Goal: Task Accomplishment & Management: Complete application form

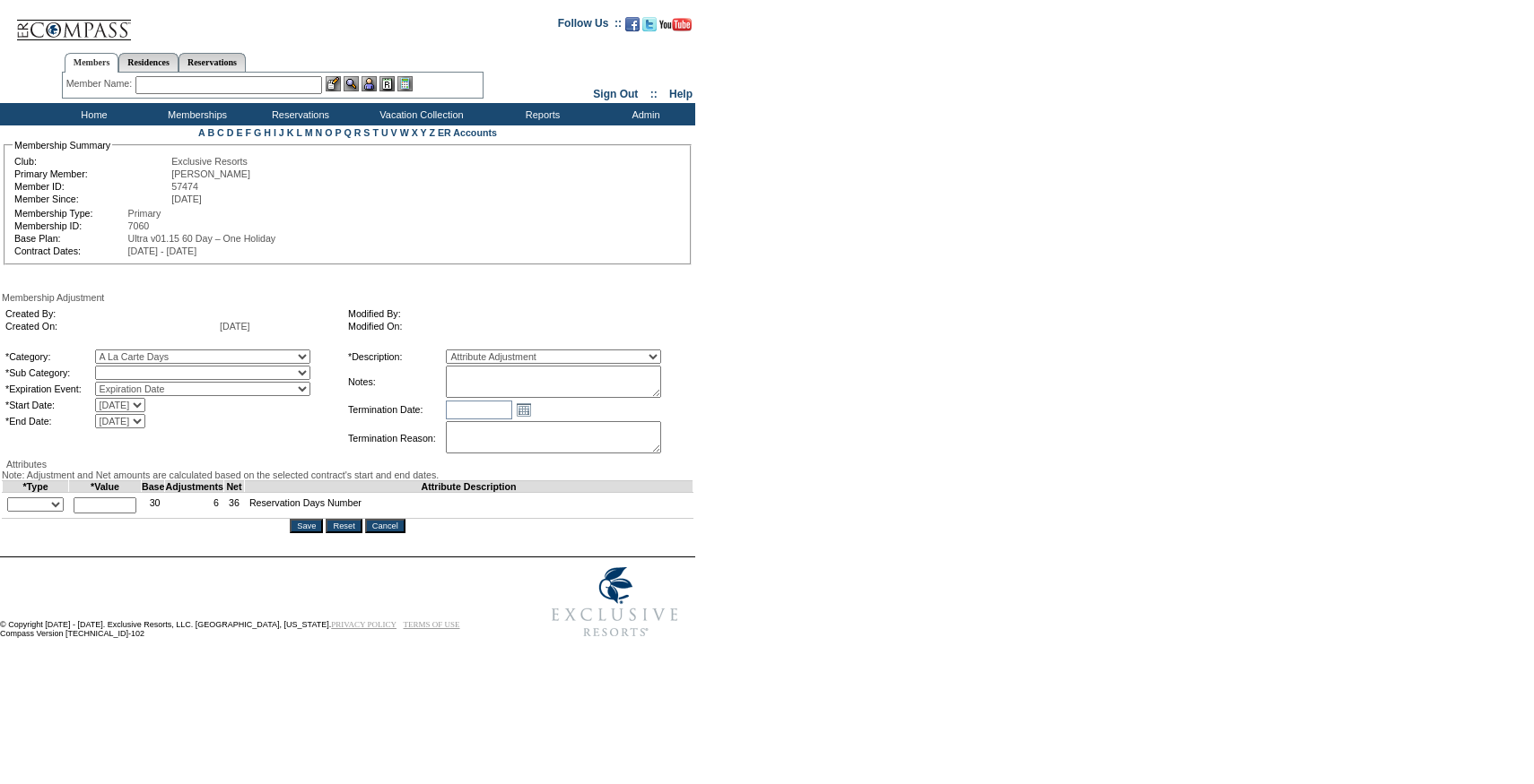
click at [179, 358] on select "A La Carte Days Contract Election Days Converted Days Coronavirus Other Referra…" at bounding box center [202, 357] width 215 height 15
select select "1063"
click at [132, 352] on select "A La Carte Days Contract Election Days Converted Days Coronavirus Other Referra…" at bounding box center [202, 357] width 215 height 15
click at [183, 371] on select "A La Carte Days" at bounding box center [202, 373] width 215 height 15
click at [173, 396] on select "Expiration Date Level Change or Exp Date Agreement Change or Exp Date No Expira…" at bounding box center [202, 389] width 215 height 15
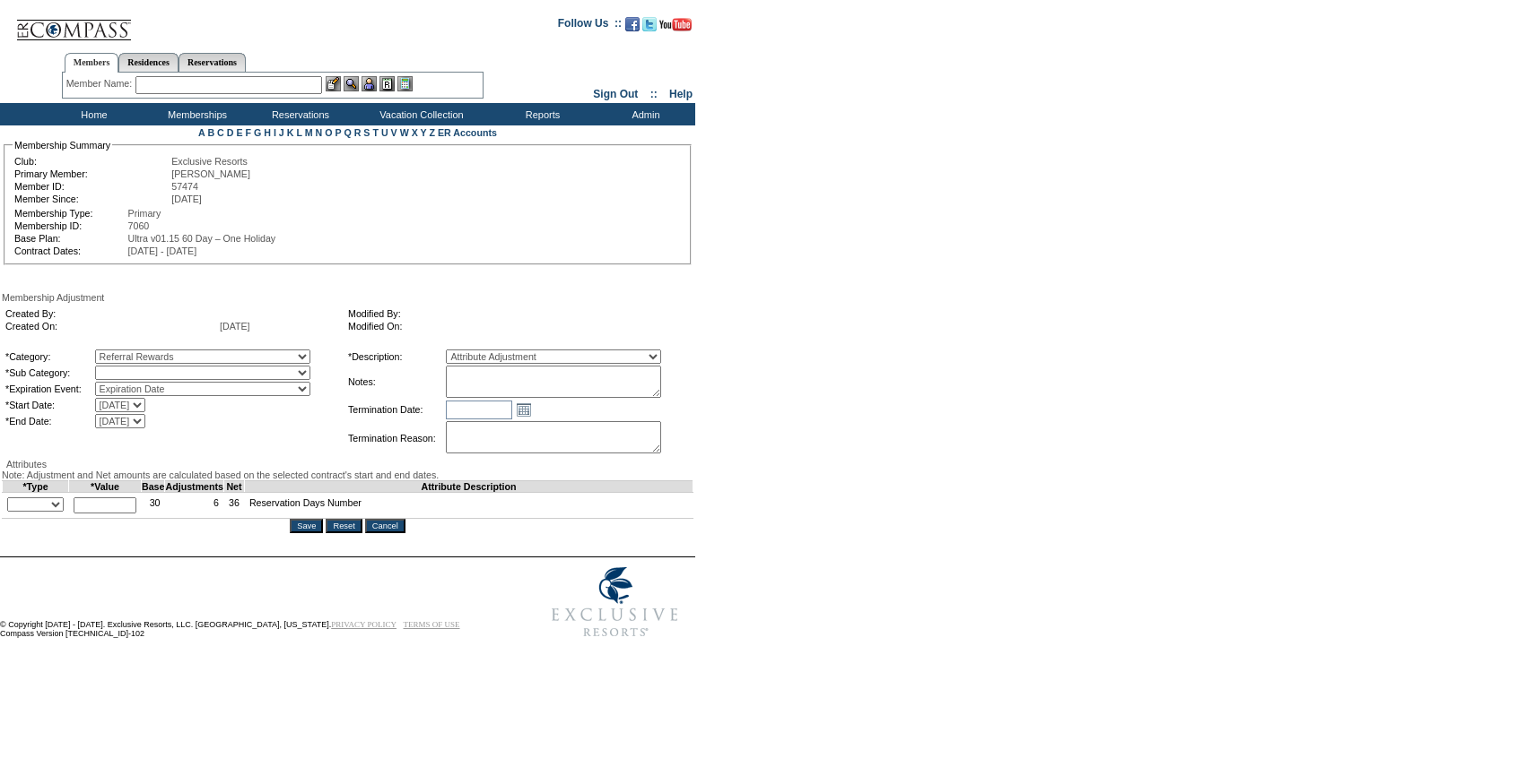
click at [168, 375] on select "Referral Rewards" at bounding box center [202, 373] width 215 height 15
select select "1070"
click at [132, 369] on select "Referral Rewards" at bounding box center [202, 373] width 215 height 15
click at [588, 390] on textarea at bounding box center [554, 381] width 215 height 32
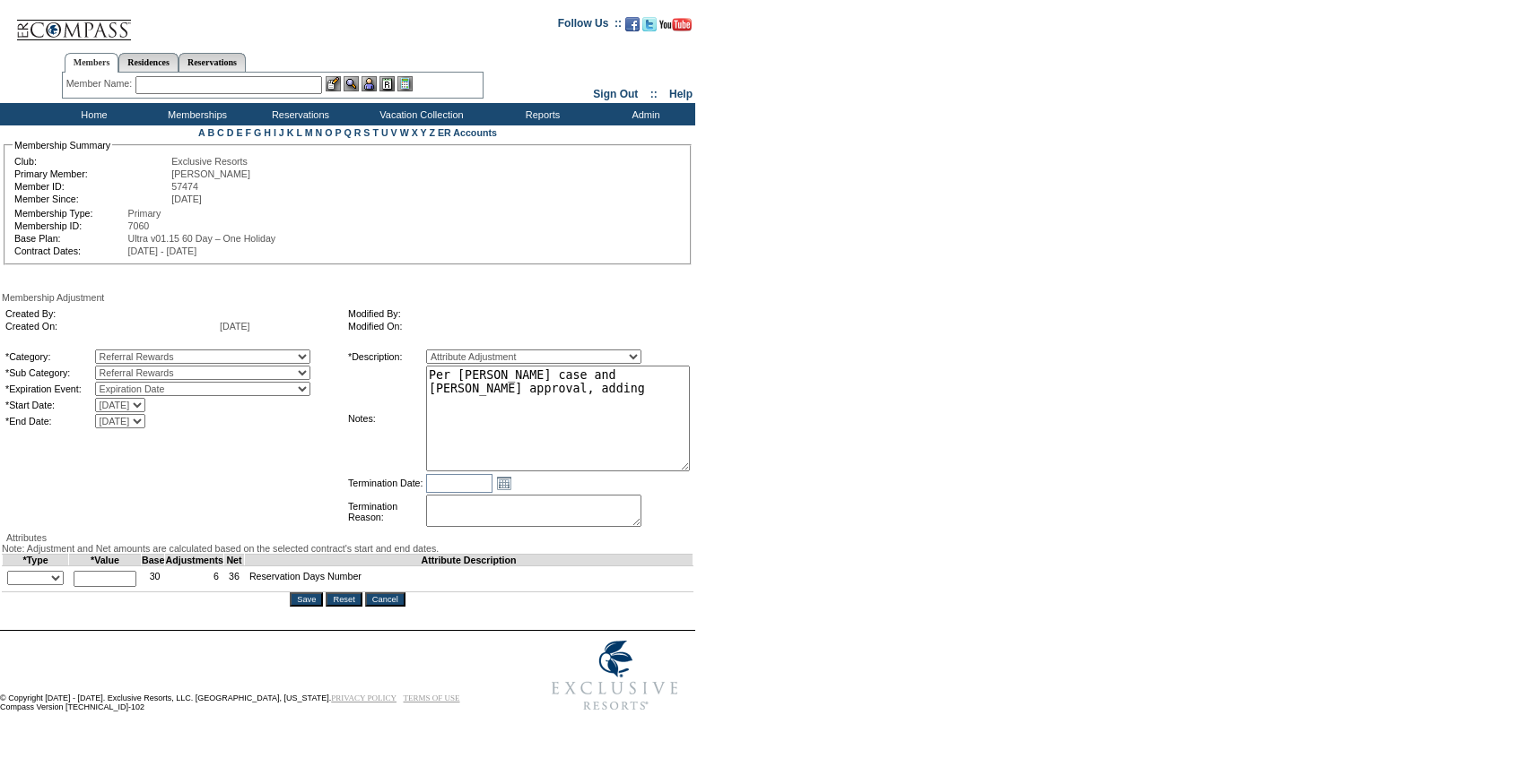
drag, startPoint x: 683, startPoint y: 391, endPoint x: 739, endPoint y: 460, distance: 88.9
click at [739, 460] on form "Follow Us ::" at bounding box center [763, 362] width 1528 height 716
click at [591, 381] on textarea "Per Nina Sasaki's case and Jen Erickon's approval, adding" at bounding box center [554, 416] width 271 height 102
type textarea "Per Nina Sasaki's case 10/1/25 and Jen Erickon's approval, adding 3 days from r…"
click at [54, 584] on select "+ - Override" at bounding box center [35, 576] width 56 height 15
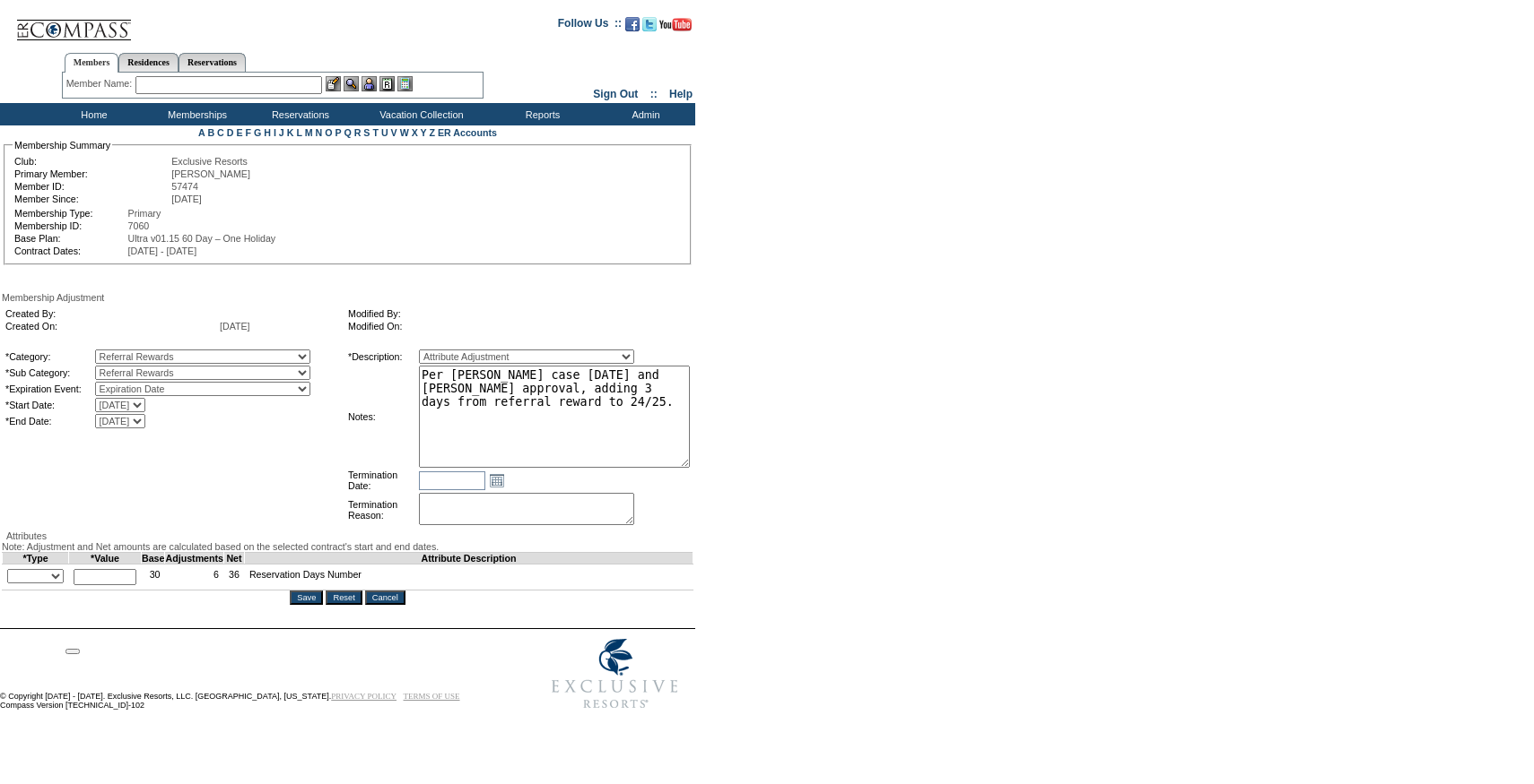
select select "1"
click at [12, 584] on select "+ - Override" at bounding box center [35, 576] width 56 height 15
click at [96, 637] on html at bounding box center [80, 647] width 45 height 30
click at [107, 585] on input "text" at bounding box center [105, 577] width 63 height 17
type input "3"
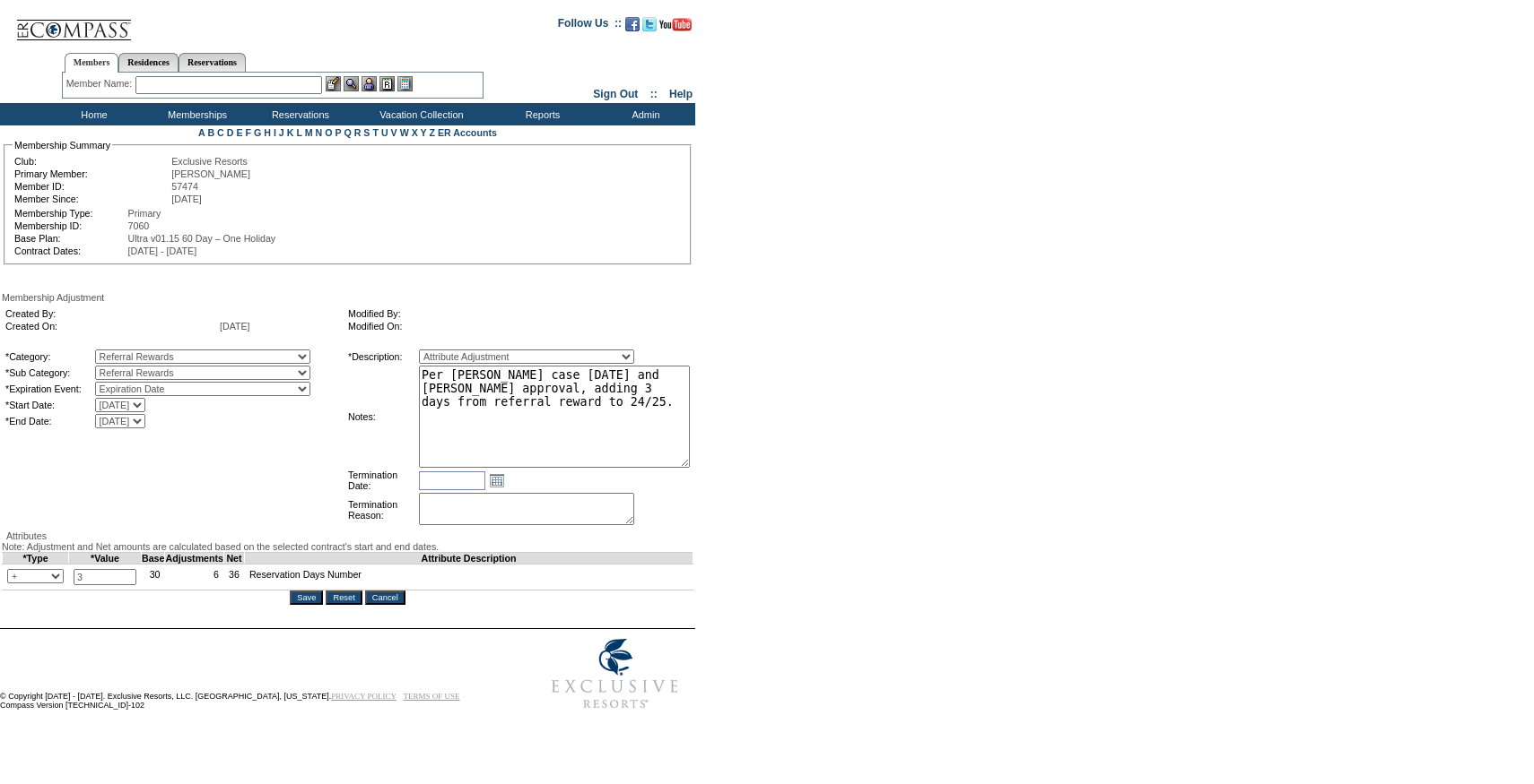
click at [600, 432] on textarea "Per Nina Sasaki's case 10/1/25 and Jen Erickon's approval, adding 3 days from r…" at bounding box center [554, 416] width 271 height 102
click at [296, 498] on td "*Category: A La Carte Days Contract Election Days Converted Days Coronavirus Ot…" at bounding box center [174, 437] width 341 height 181
click at [305, 605] on input "Save" at bounding box center [306, 598] width 33 height 15
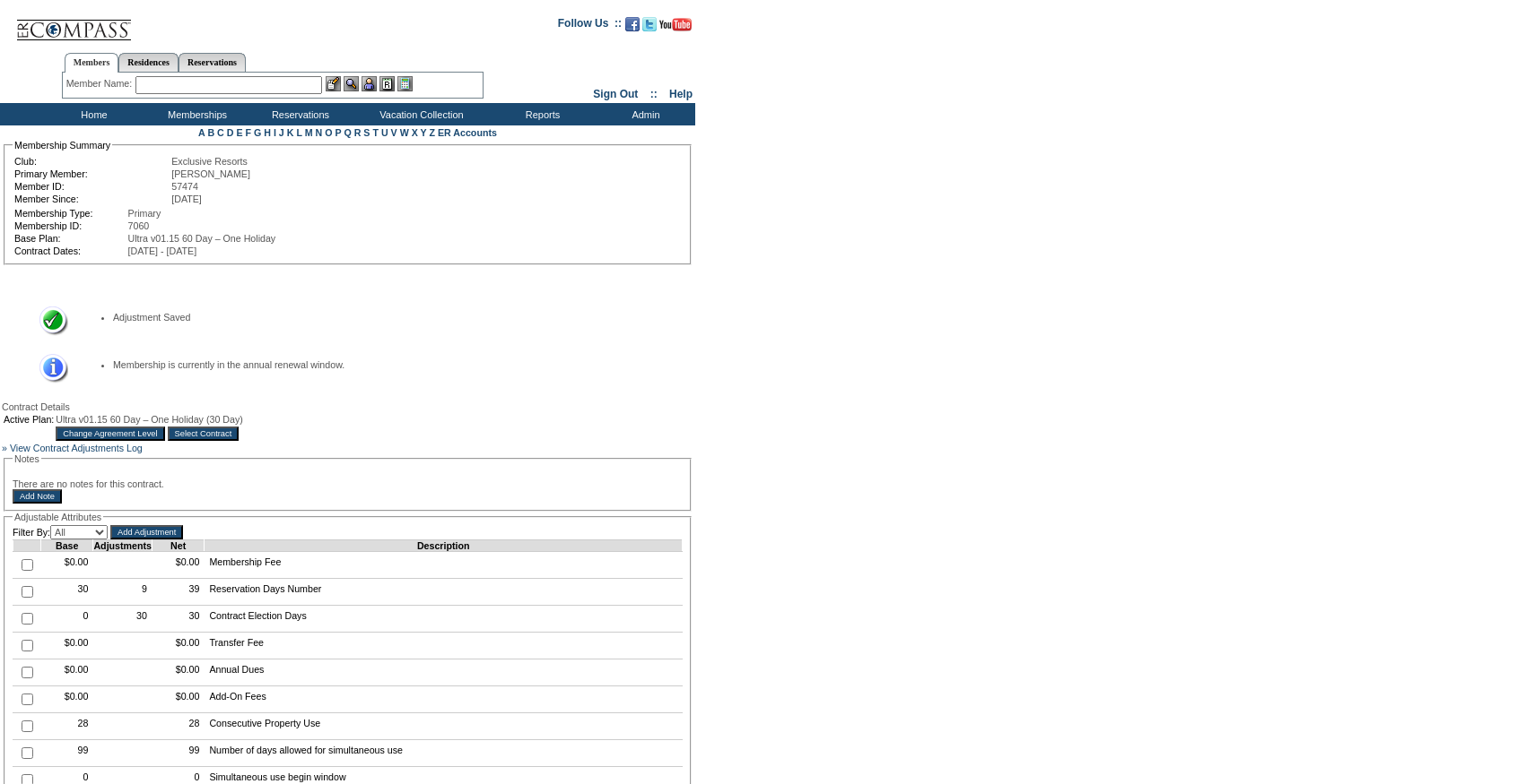
click at [239, 441] on input "Select Contract" at bounding box center [203, 434] width 72 height 15
